Goal: Task Accomplishment & Management: Complete application form

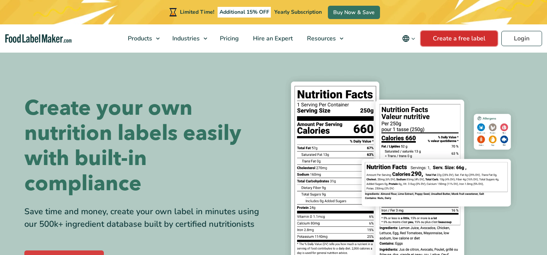
click at [461, 40] on link "Create a free label" at bounding box center [459, 38] width 77 height 15
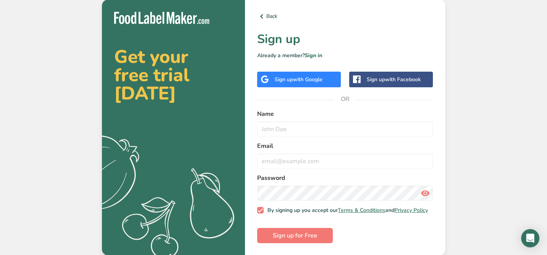
click at [317, 75] on div "Sign up with Google" at bounding box center [299, 79] width 48 height 8
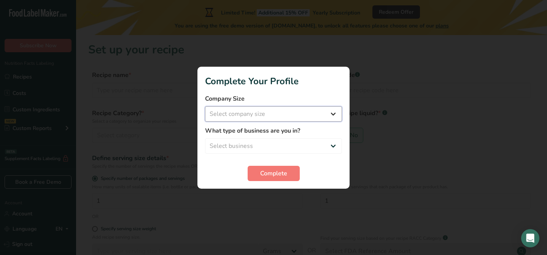
click at [334, 115] on select "Select company size Fewer than 10 Employees 10 to 50 Employees 51 to 500 Employ…" at bounding box center [273, 113] width 137 height 15
select select "1"
click at [205, 106] on select "Select company size Fewer than 10 Employees 10 to 50 Employees 51 to 500 Employ…" at bounding box center [273, 113] width 137 height 15
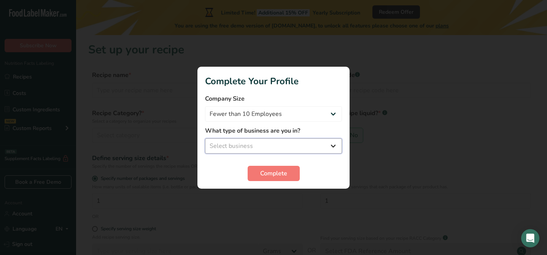
click at [323, 144] on select "Select business Packaged Food Manufacturer Restaurant & Cafe Bakery Meal Plans …" at bounding box center [273, 145] width 137 height 15
select select "8"
click at [205, 138] on select "Select business Packaged Food Manufacturer Restaurant & Cafe Bakery Meal Plans …" at bounding box center [273, 145] width 137 height 15
click at [282, 175] on span "Complete" at bounding box center [273, 173] width 27 height 9
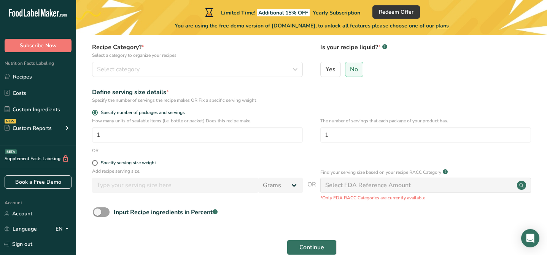
scroll to position [70, 0]
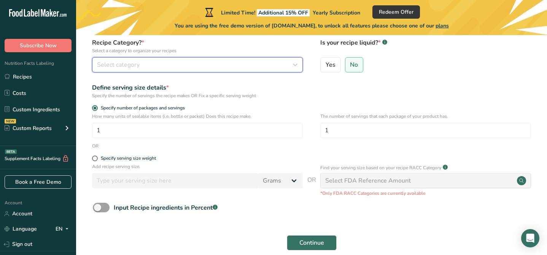
click at [159, 64] on div "Select category" at bounding box center [195, 64] width 196 height 9
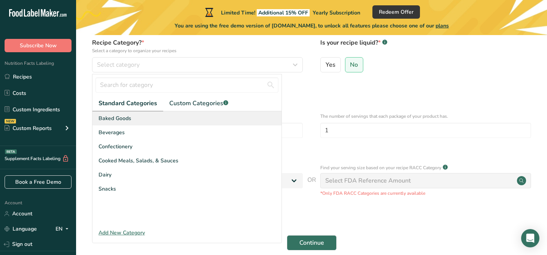
click at [126, 117] on span "Baked Goods" at bounding box center [115, 118] width 33 height 8
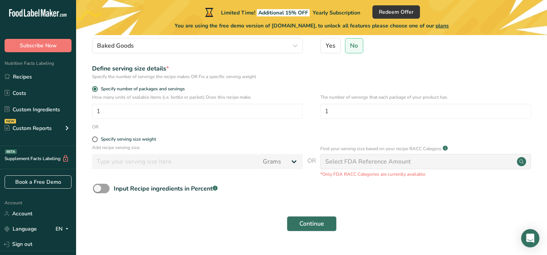
scroll to position [107, 0]
